Goal: Task Accomplishment & Management: Use online tool/utility

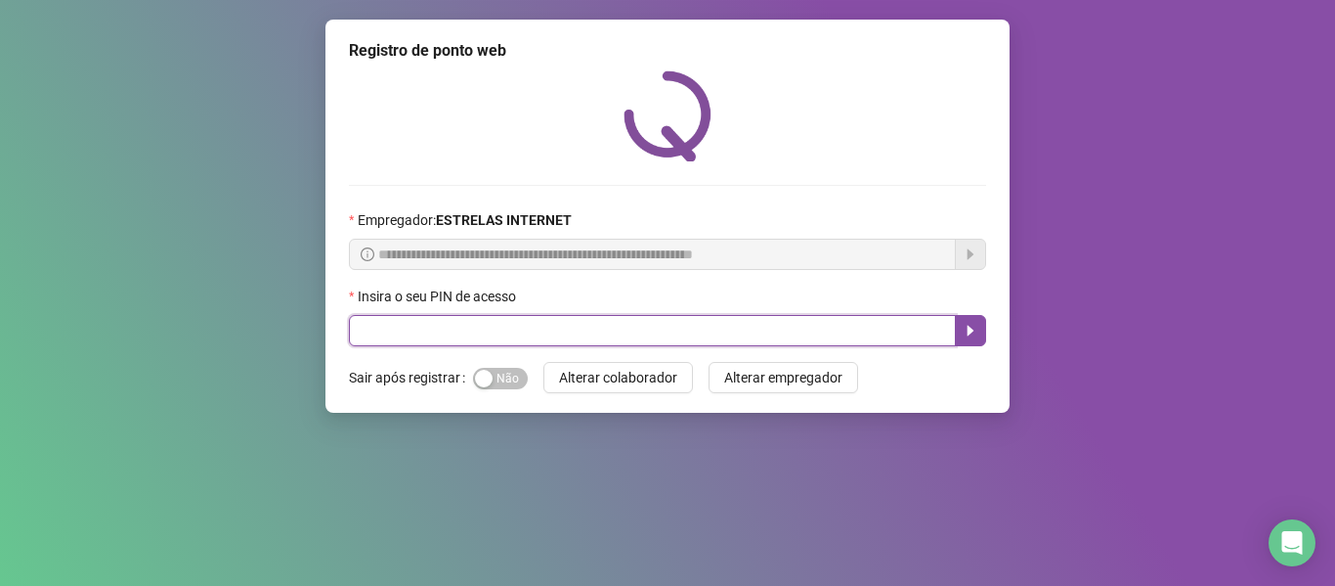
drag, startPoint x: 0, startPoint y: 0, endPoint x: 664, endPoint y: 324, distance: 738.4
click at [664, 324] on input "text" at bounding box center [652, 330] width 607 height 31
click at [654, 327] on input "text" at bounding box center [652, 330] width 607 height 31
click at [968, 328] on icon "caret-right" at bounding box center [971, 331] width 7 height 11
type input "*****"
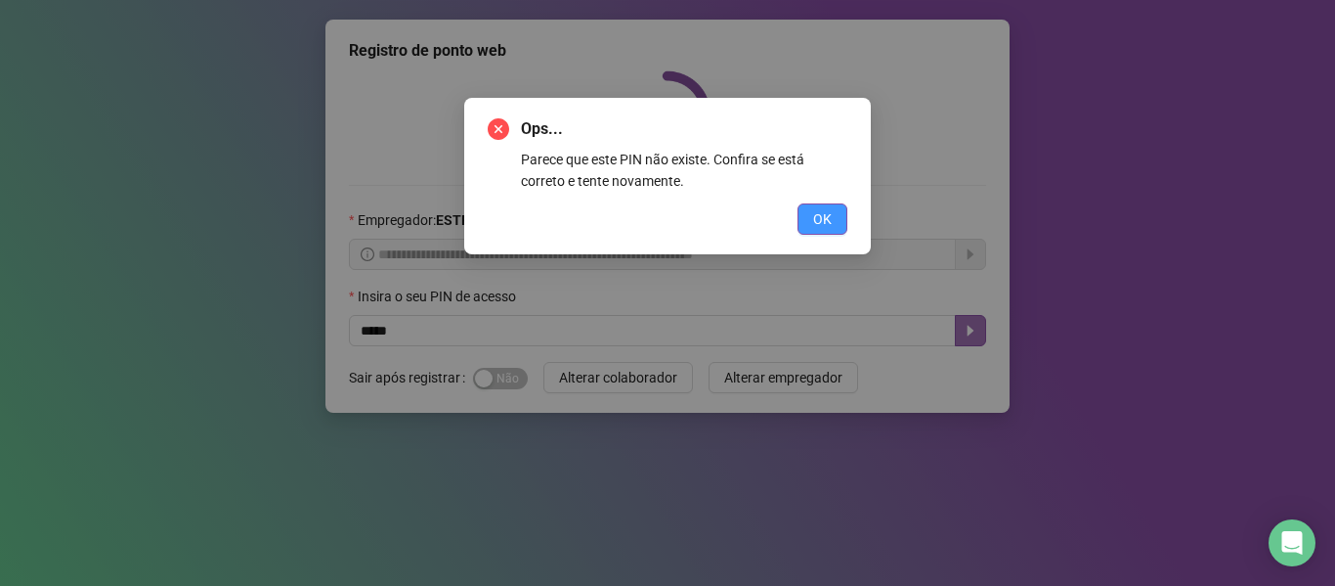
click at [833, 213] on button "OK" at bounding box center [823, 218] width 50 height 31
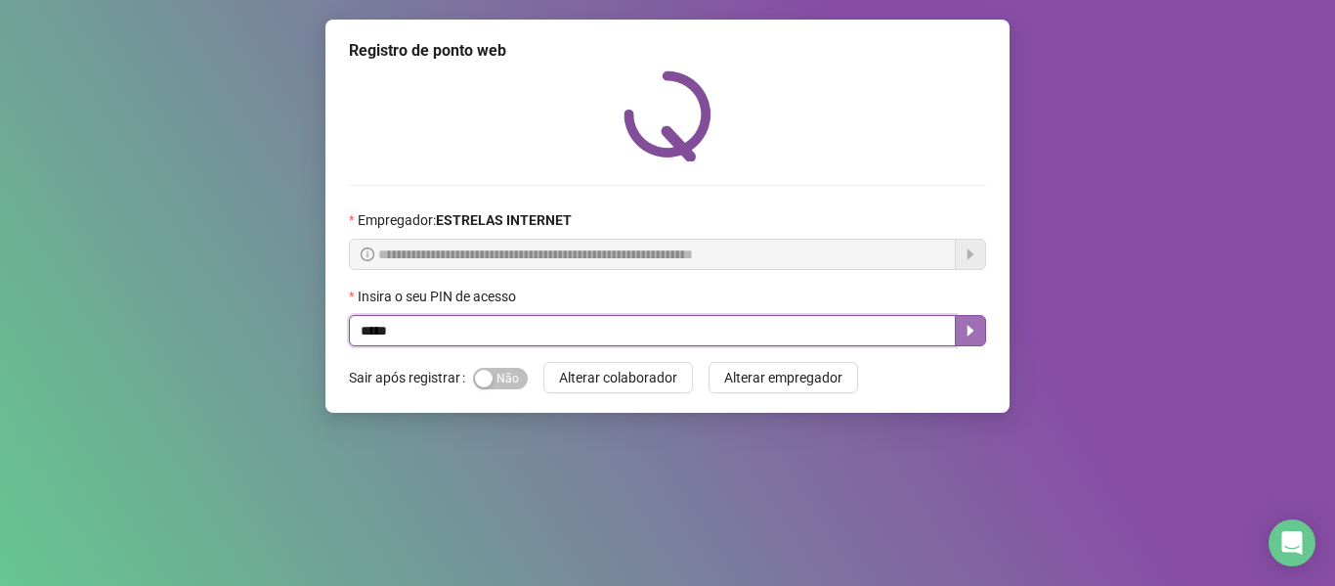
click at [972, 332] on icon "caret-right" at bounding box center [971, 331] width 7 height 11
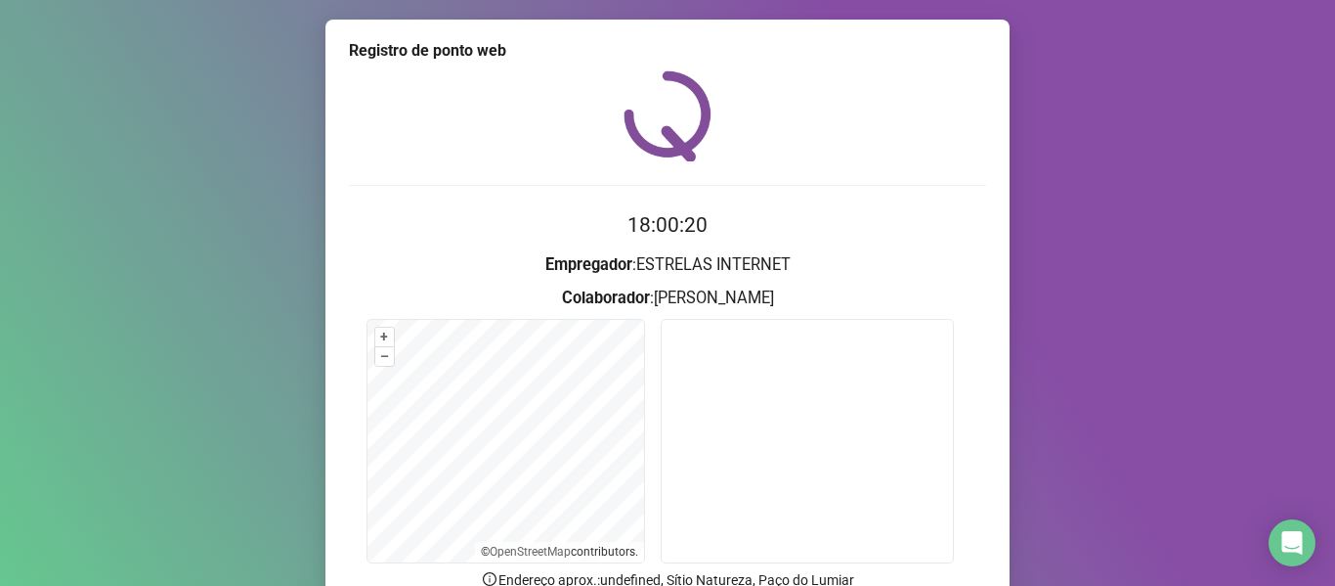
click at [1100, 51] on div "Registro de ponto web 18:00:20 Empregador : ESTRELAS INTERNET Colaborador : [PE…" at bounding box center [667, 293] width 1335 height 586
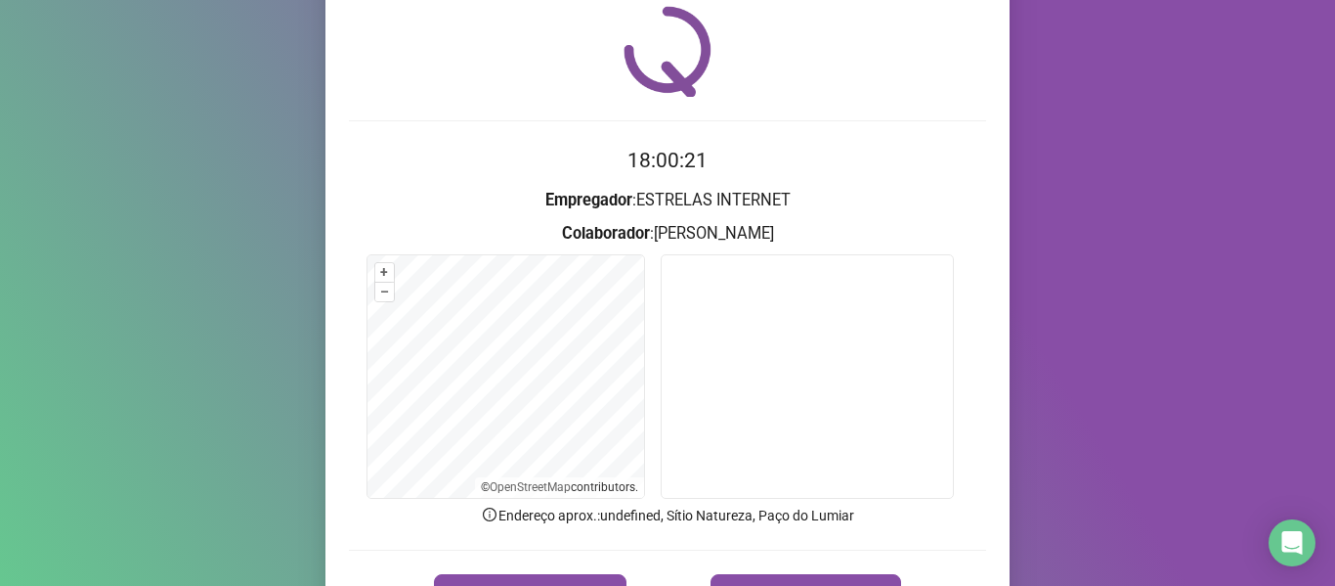
scroll to position [98, 0]
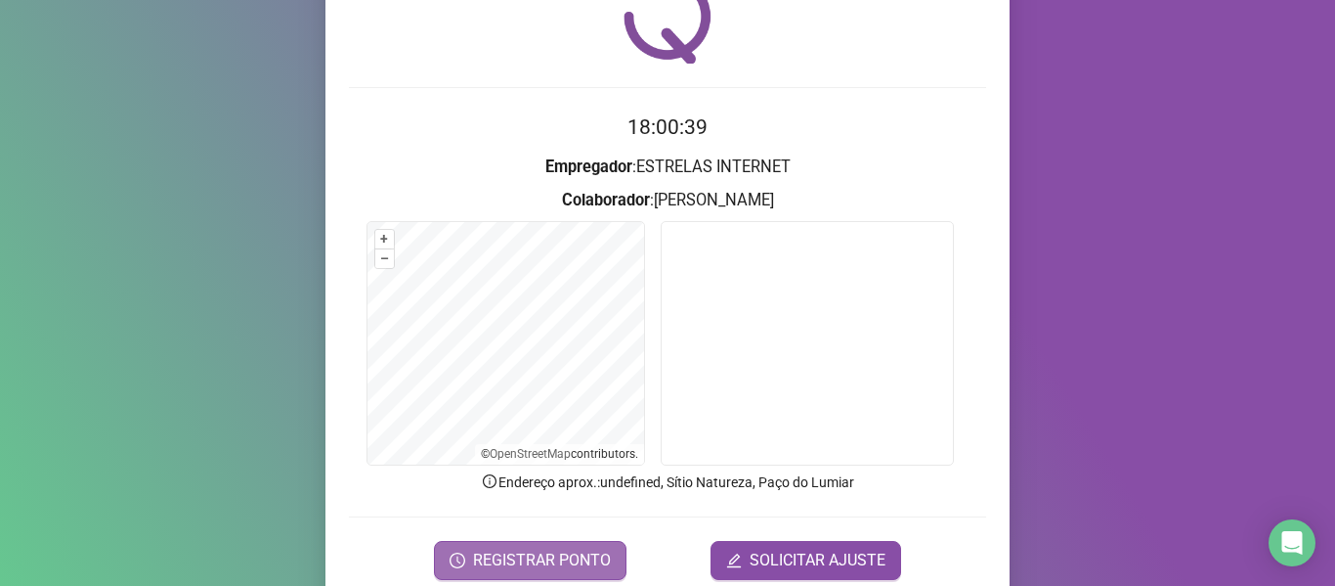
click at [581, 556] on span "REGISTRAR PONTO" at bounding box center [542, 559] width 138 height 23
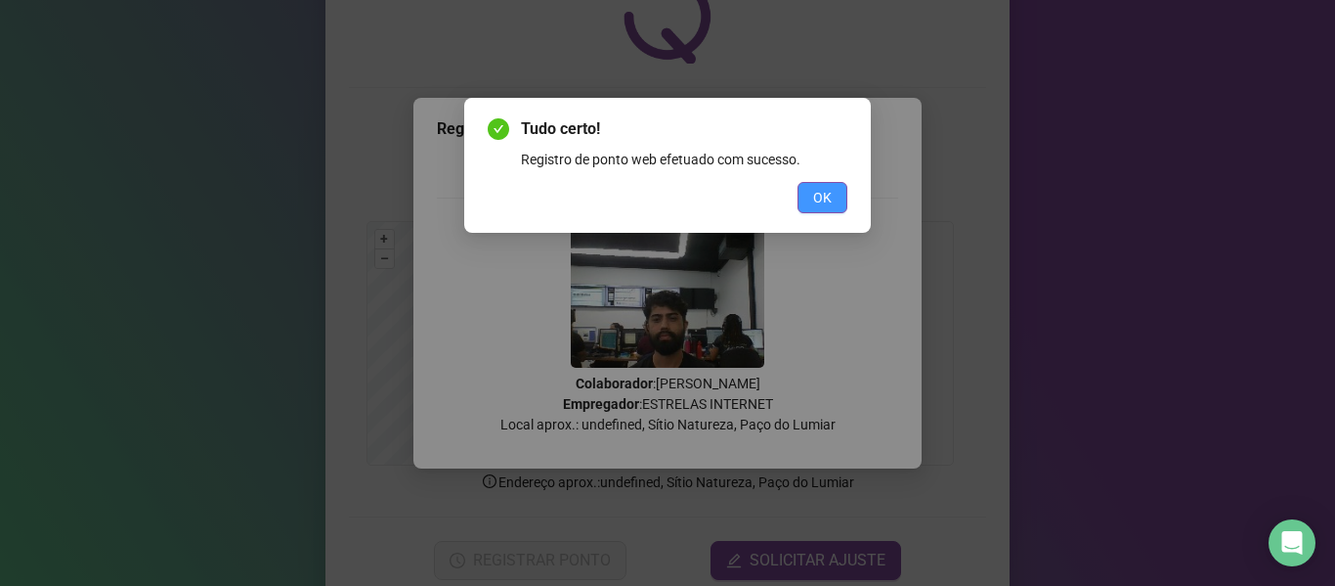
click at [825, 193] on span "OK" at bounding box center [822, 198] width 19 height 22
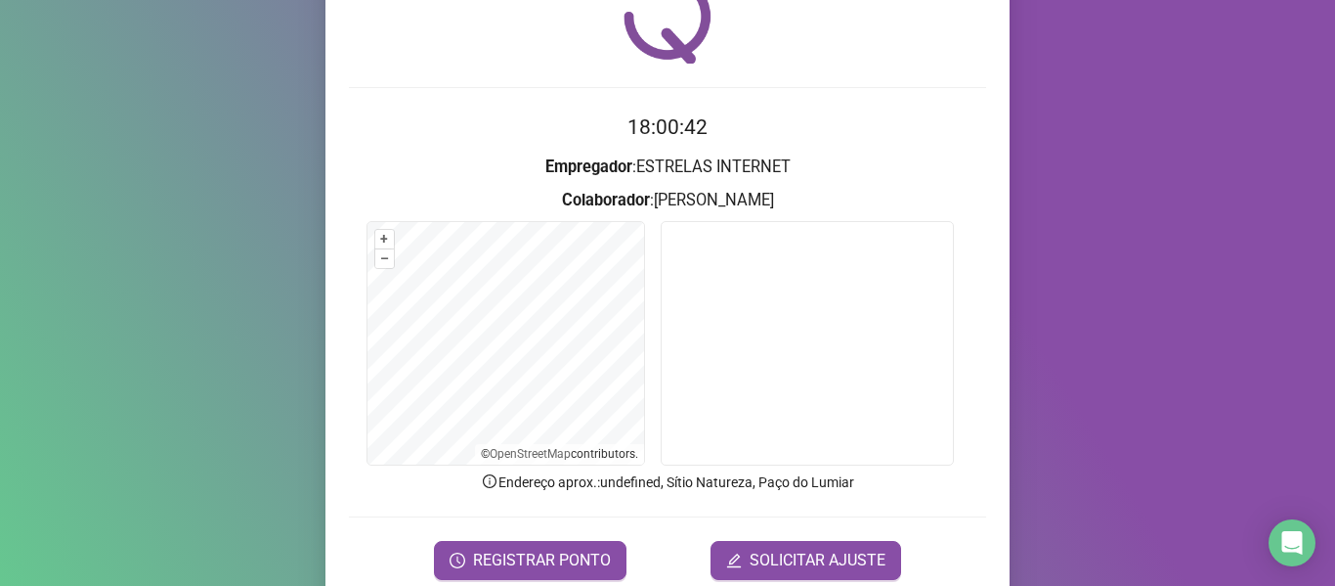
scroll to position [178, 0]
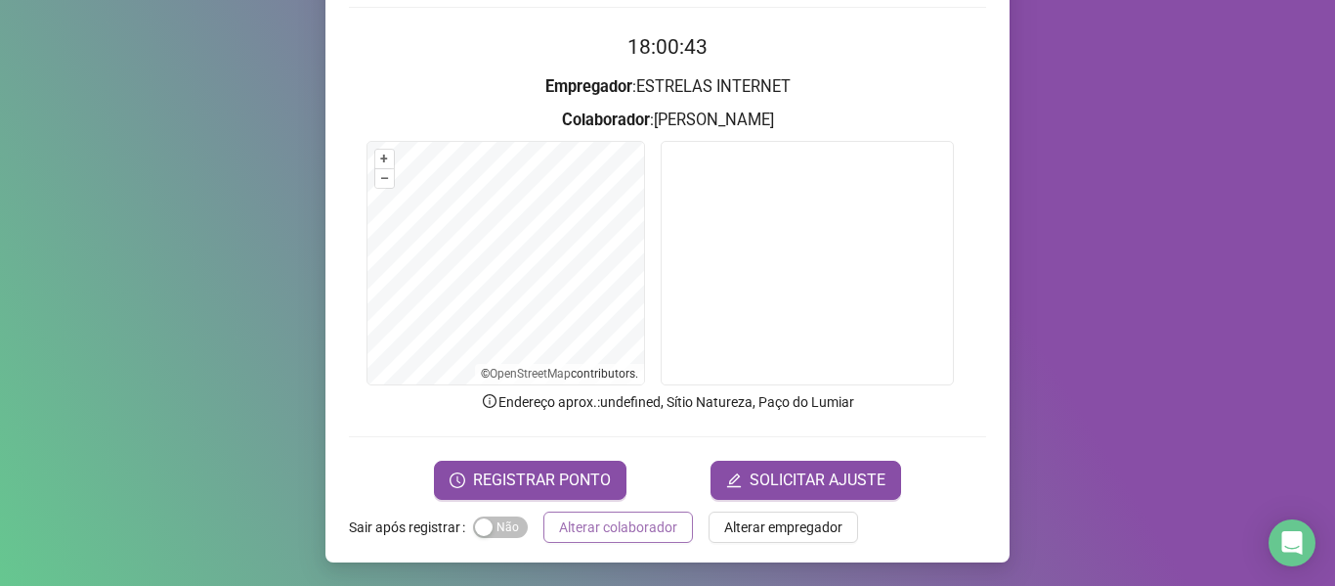
click at [631, 528] on span "Alterar colaborador" at bounding box center [618, 527] width 118 height 22
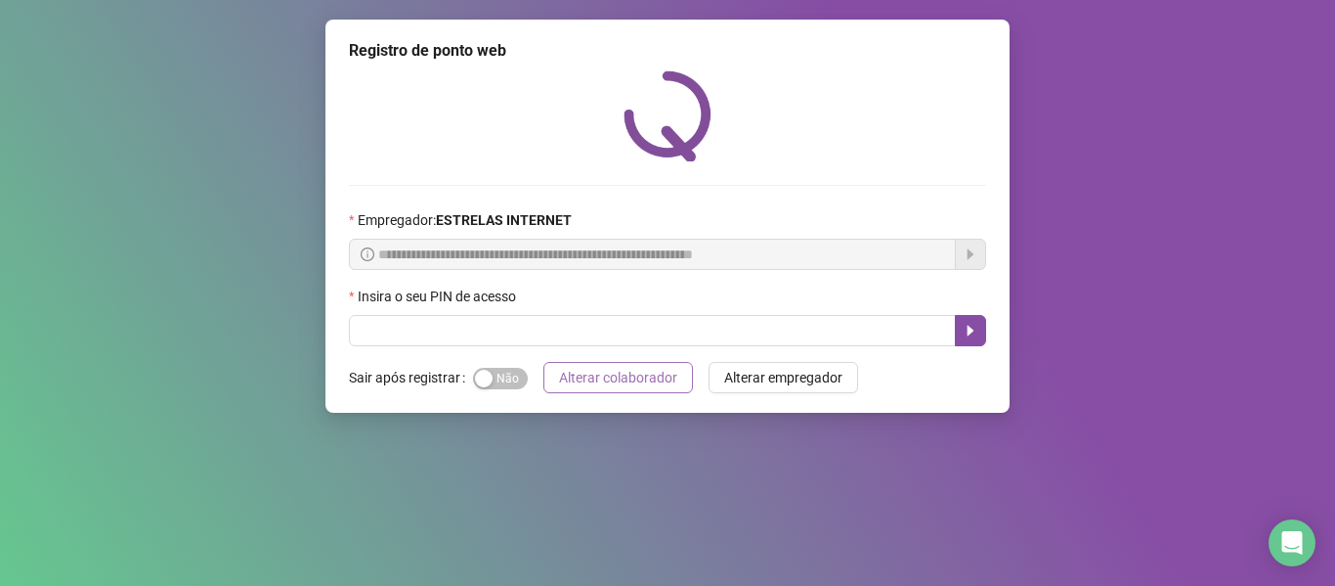
scroll to position [0, 0]
click at [1128, 240] on div "**********" at bounding box center [667, 293] width 1335 height 586
